Goal: Task Accomplishment & Management: Manage account settings

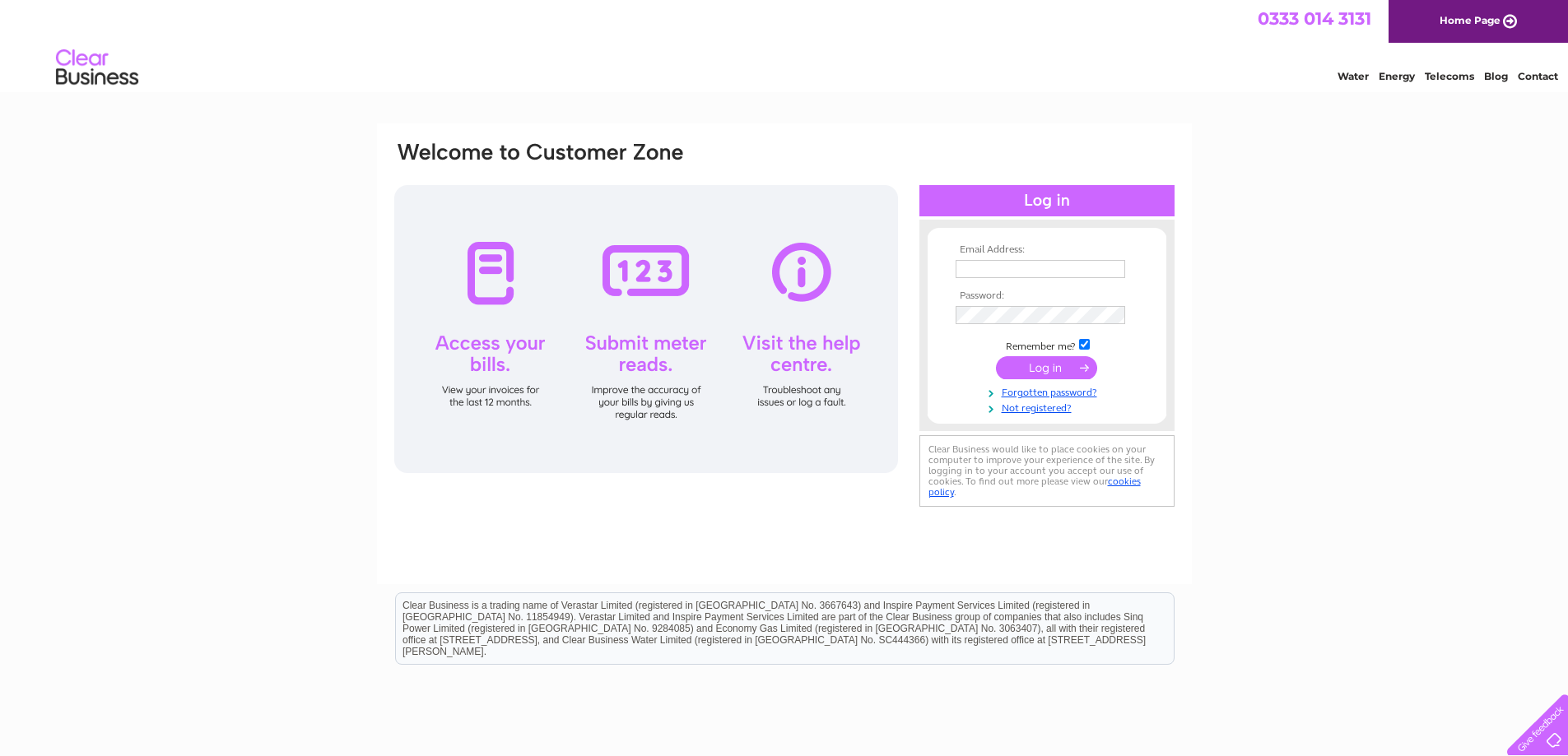
type input "[EMAIL_ADDRESS][DOMAIN_NAME]"
click at [1044, 359] on input "submit" at bounding box center [1046, 367] width 101 height 23
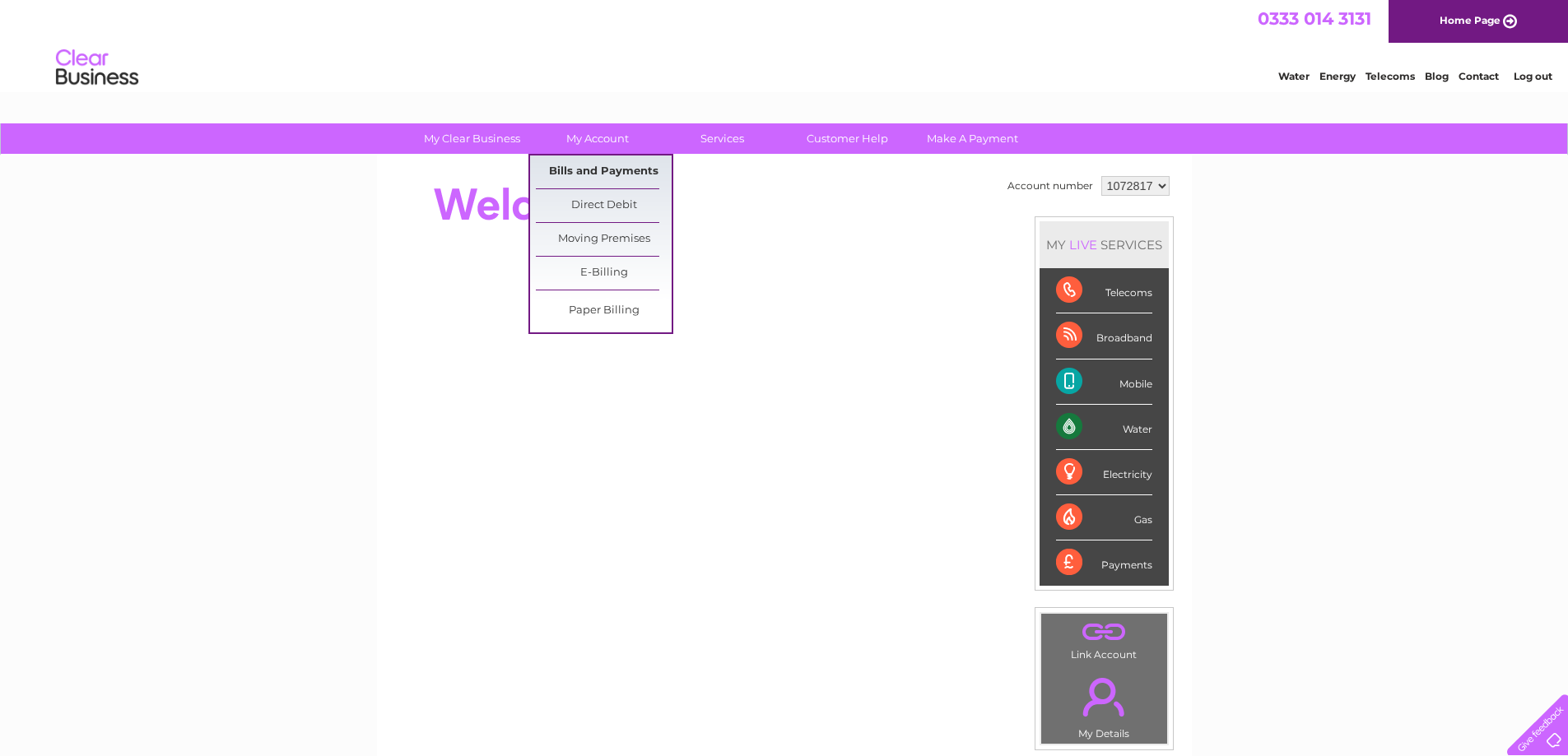
click at [612, 171] on link "Bills and Payments" at bounding box center [604, 172] width 136 height 33
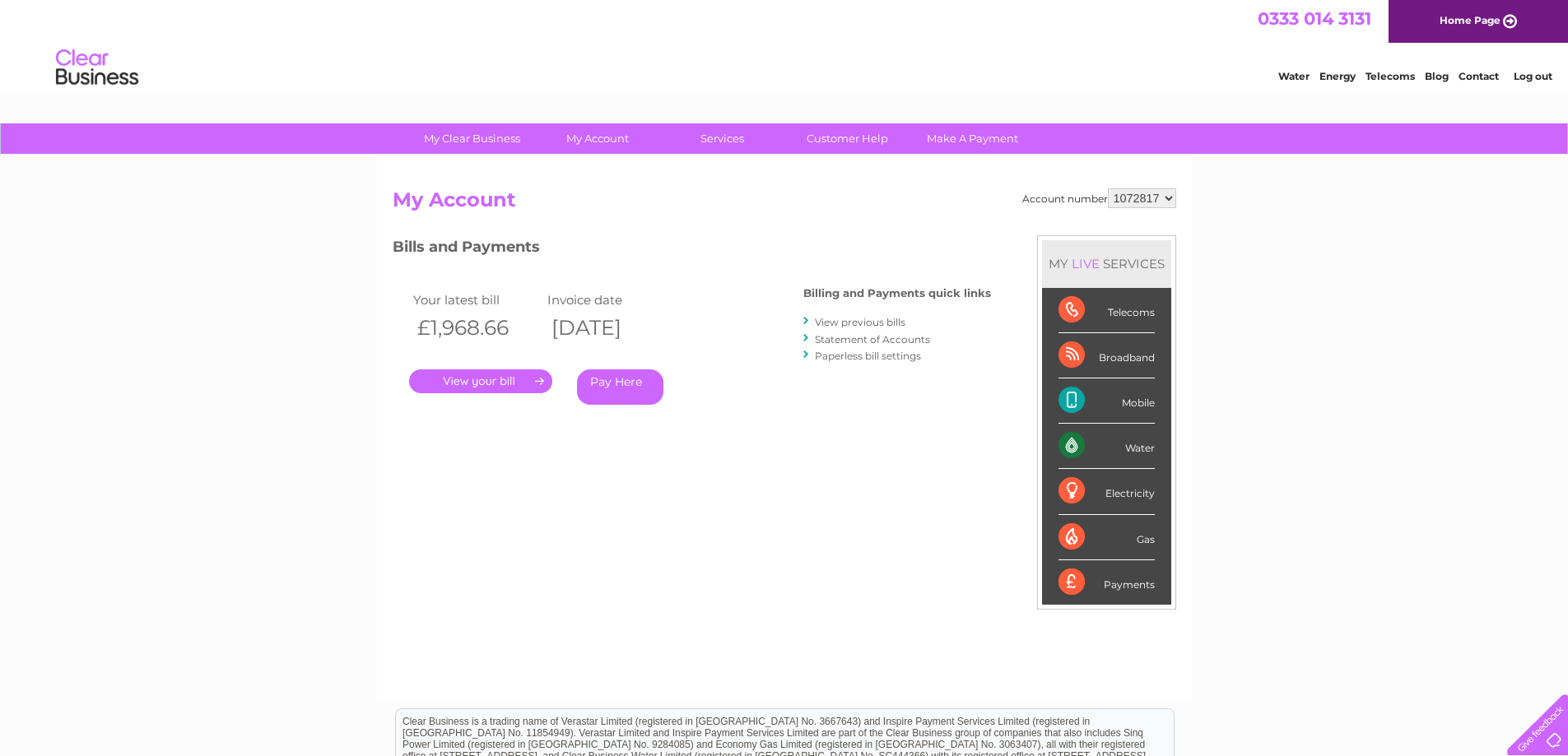
click at [494, 378] on link "." at bounding box center [480, 382] width 143 height 24
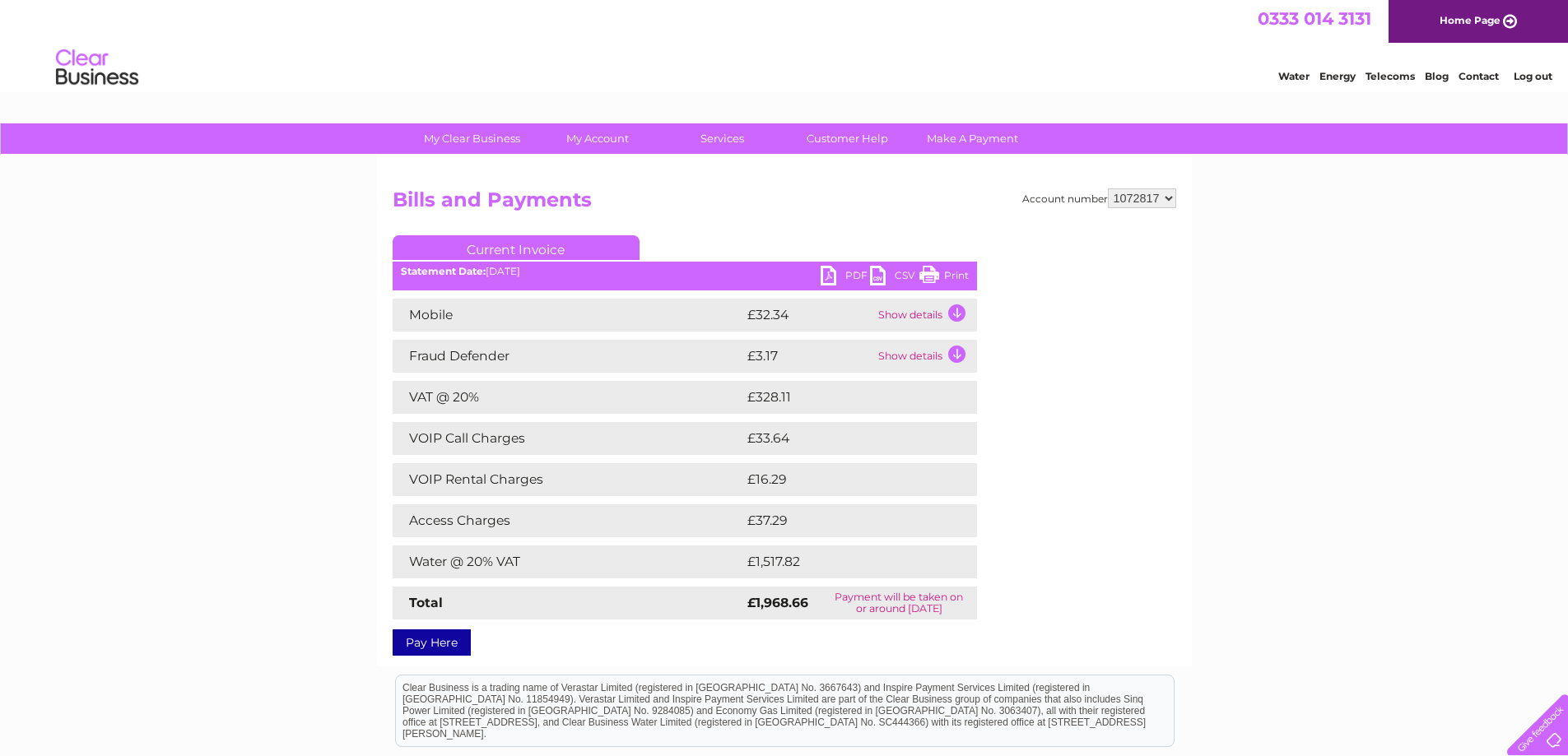
click at [936, 603] on td "Payment will be taken on or around 20 August 2025" at bounding box center [899, 603] width 156 height 33
drag, startPoint x: 809, startPoint y: 396, endPoint x: 700, endPoint y: 317, distance: 134.6
click at [700, 314] on div "Mobile £32.34 Show details Your service itemisation is loading. This could take…" at bounding box center [684, 459] width 585 height 321
click at [809, 557] on td "£1,517.82" at bounding box center [846, 562] width 206 height 33
drag, startPoint x: 814, startPoint y: 561, endPoint x: 692, endPoint y: 565, distance: 122.1
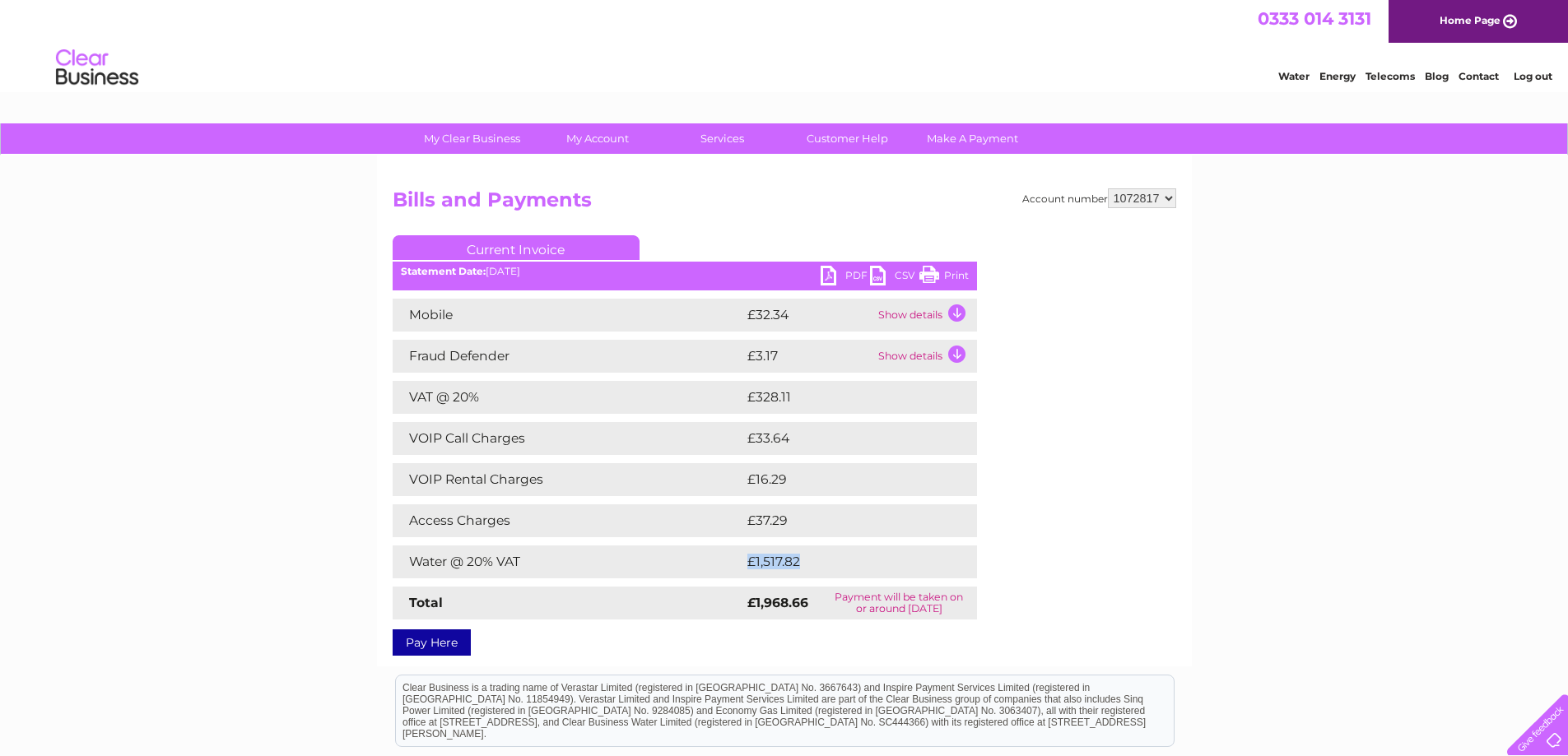
click at [692, 565] on tr "Water @ 20% VAT £1,517.82" at bounding box center [684, 562] width 585 height 33
click at [1137, 590] on div "Account number 1072817 Bills and Payments Current Invoice PDF CSV Print" at bounding box center [784, 419] width 783 height 462
click at [856, 273] on link "PDF" at bounding box center [845, 278] width 49 height 24
